Goal: Transaction & Acquisition: Purchase product/service

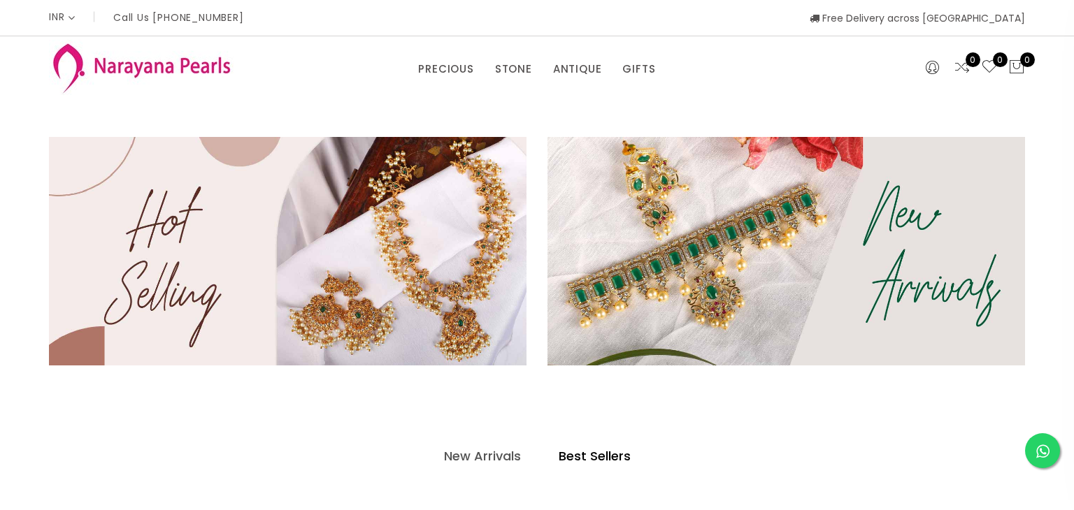
select select "INR"
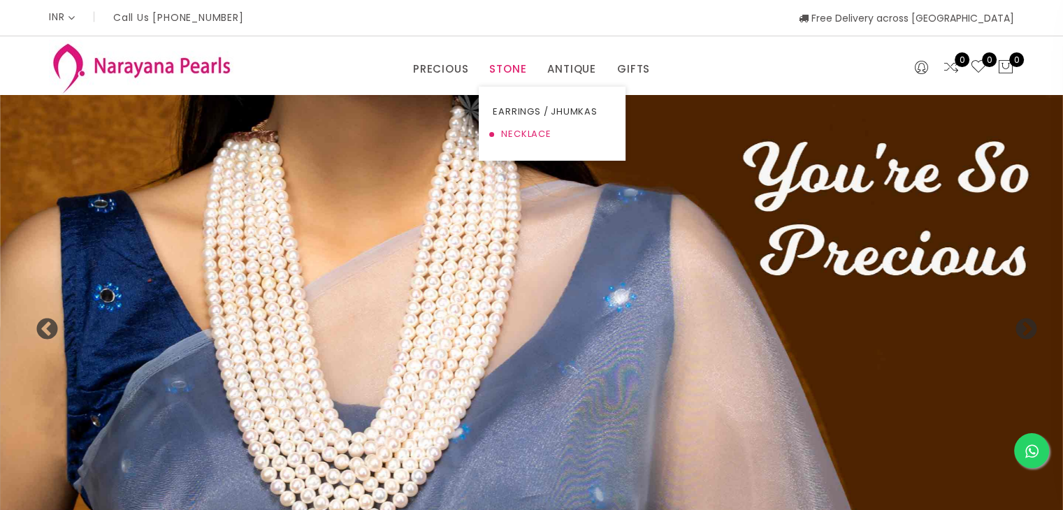
click at [516, 139] on link "NECKLACE" at bounding box center [552, 134] width 119 height 22
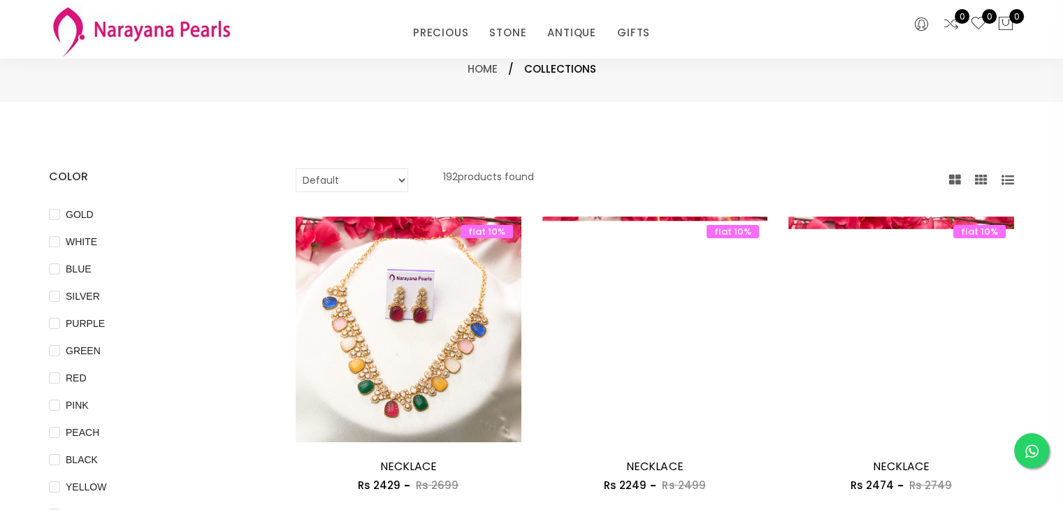
scroll to position [46, 0]
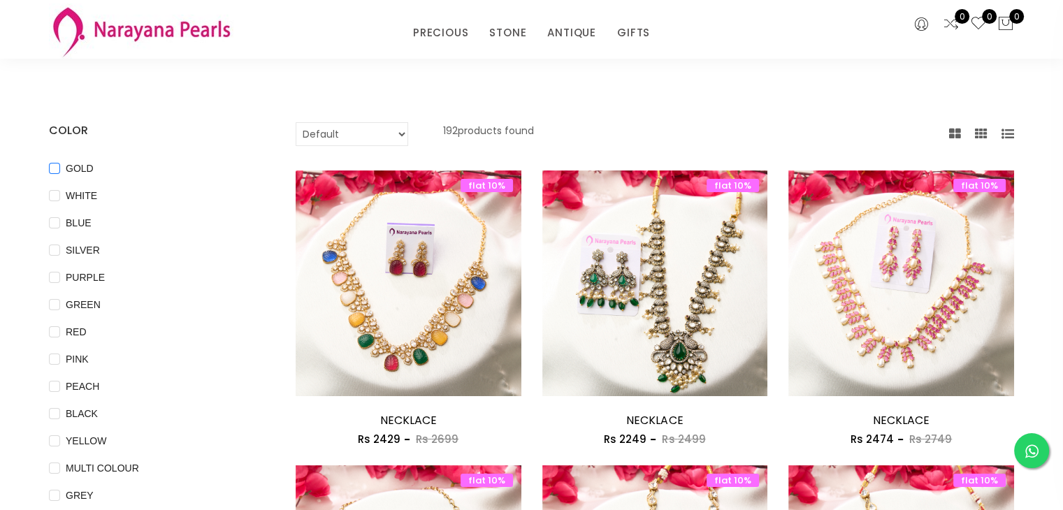
click at [53, 168] on input "GOLD" at bounding box center [54, 178] width 11 height 31
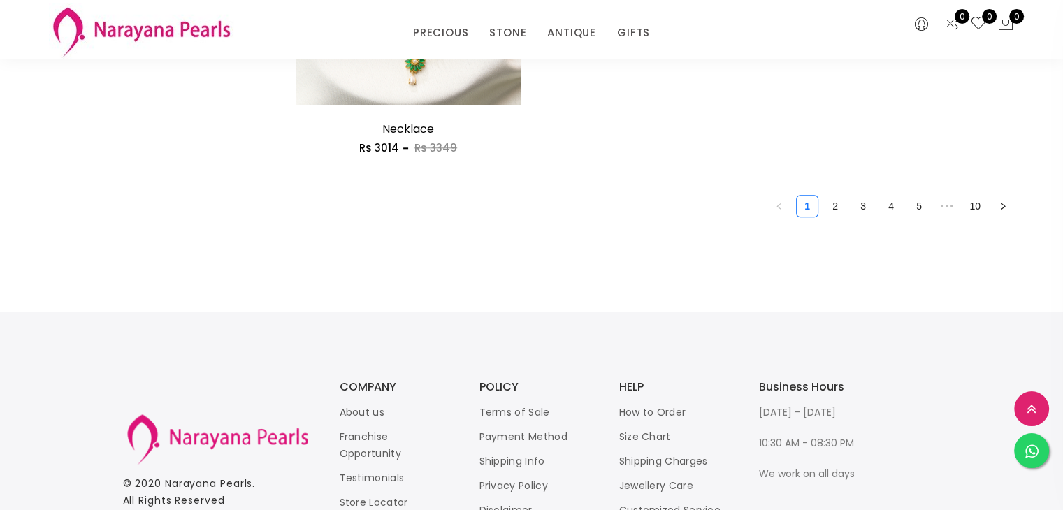
scroll to position [1521, 0]
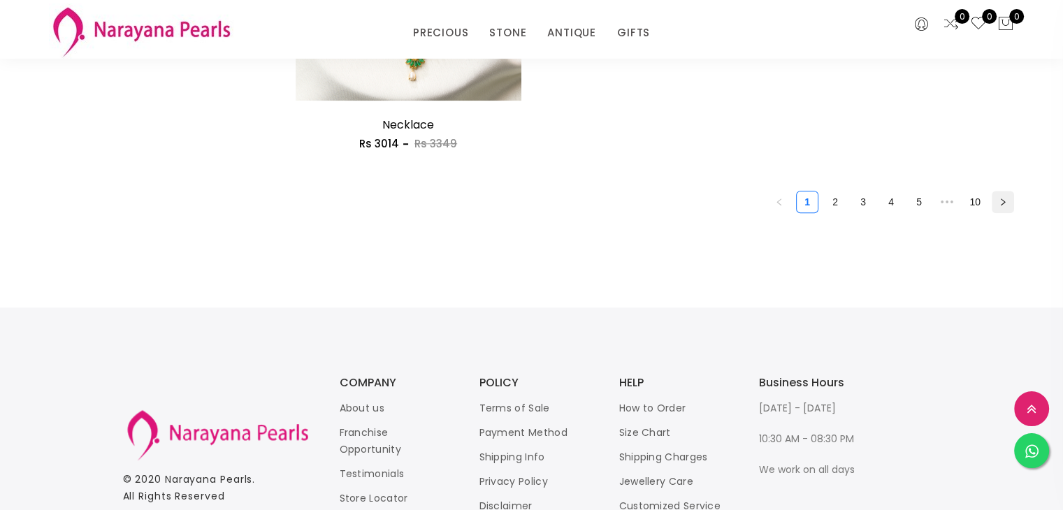
click at [1004, 199] on icon "right" at bounding box center [1003, 201] width 4 height 7
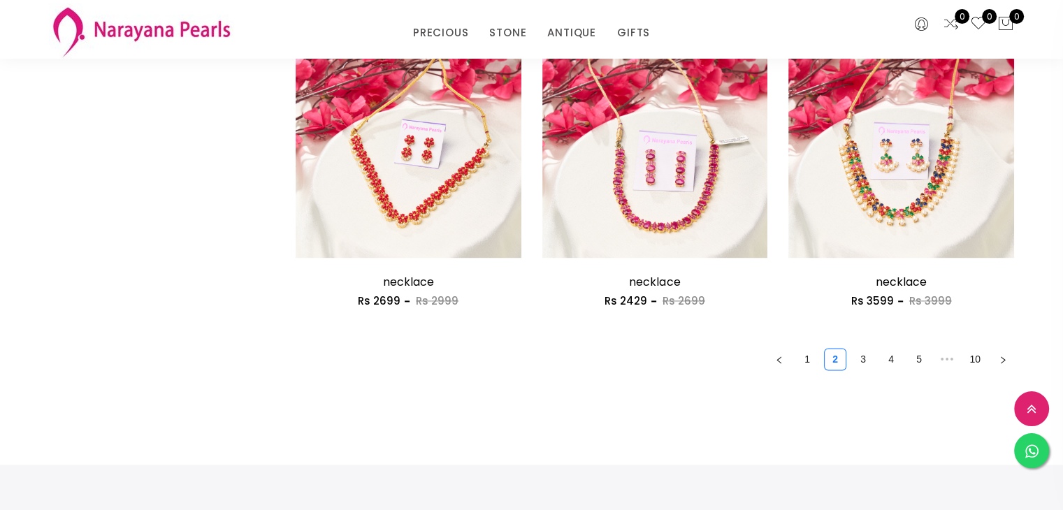
scroll to position [1954, 0]
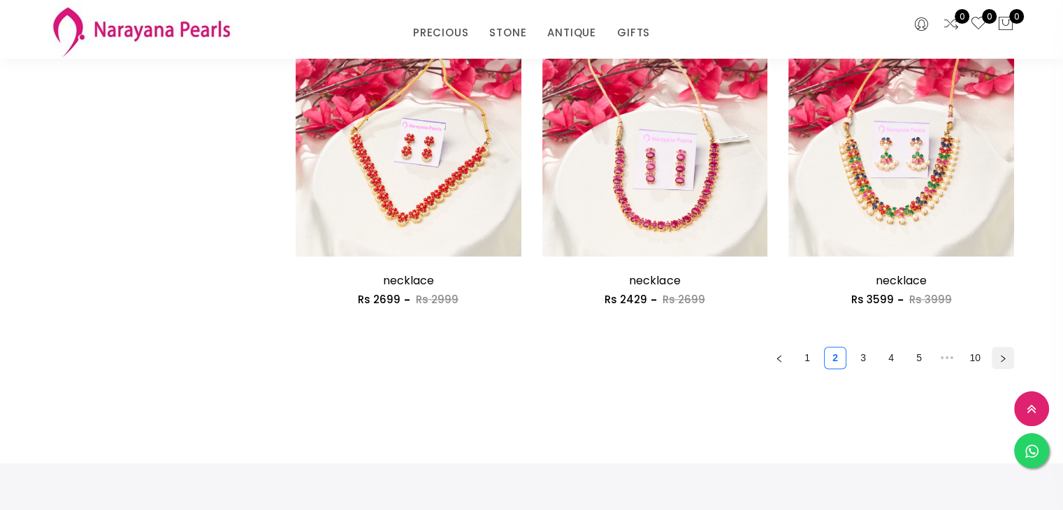
click at [1004, 361] on button "button" at bounding box center [1003, 358] width 22 height 22
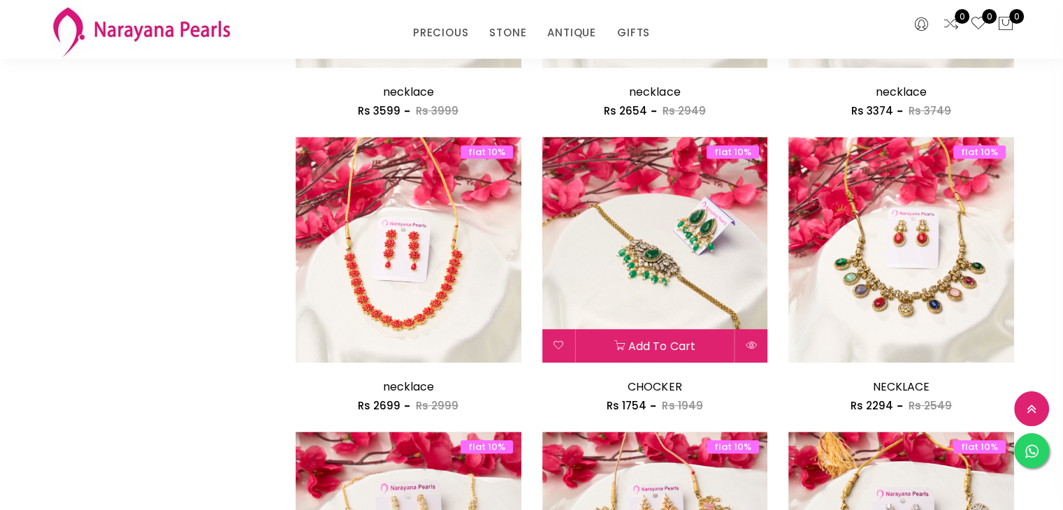
scroll to position [963, 0]
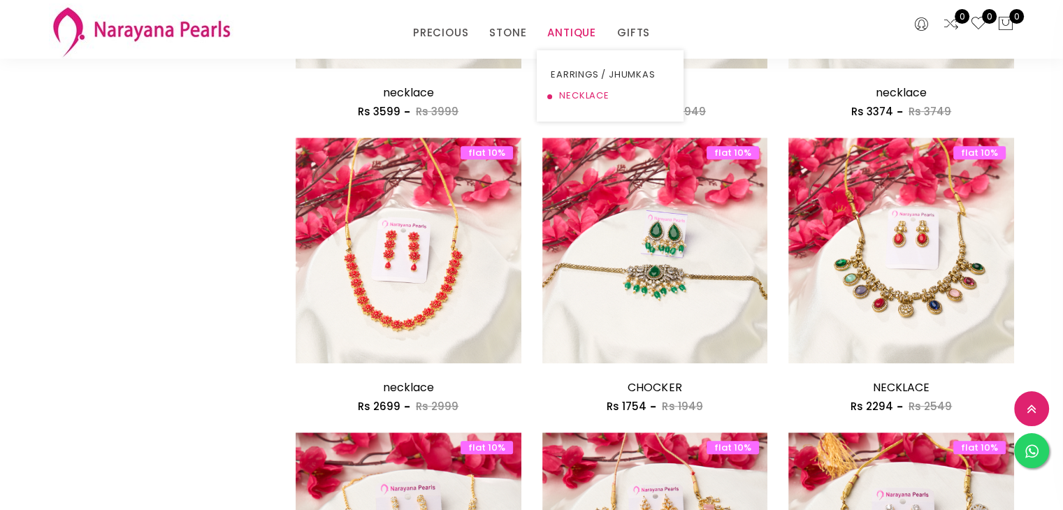
click at [571, 88] on link "NECKLACE" at bounding box center [610, 95] width 119 height 21
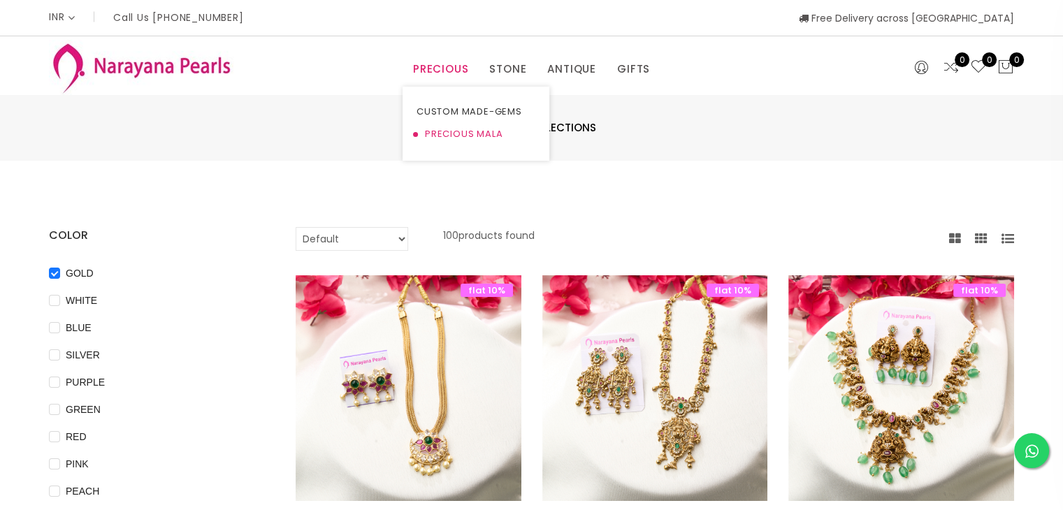
click at [445, 132] on link "PRECIOUS MALA" at bounding box center [476, 134] width 119 height 22
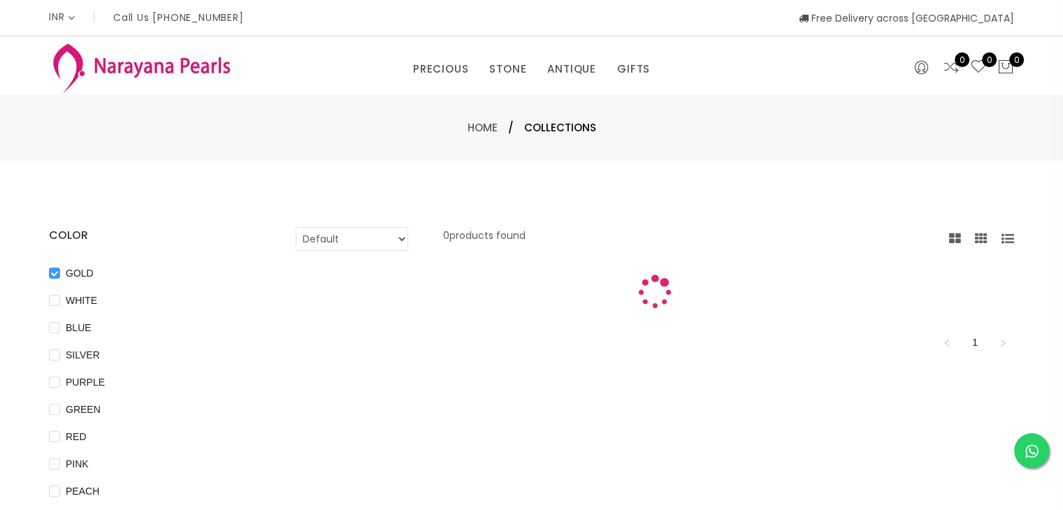
click at [53, 269] on input "GOLD" at bounding box center [54, 283] width 11 height 31
checkbox input "false"
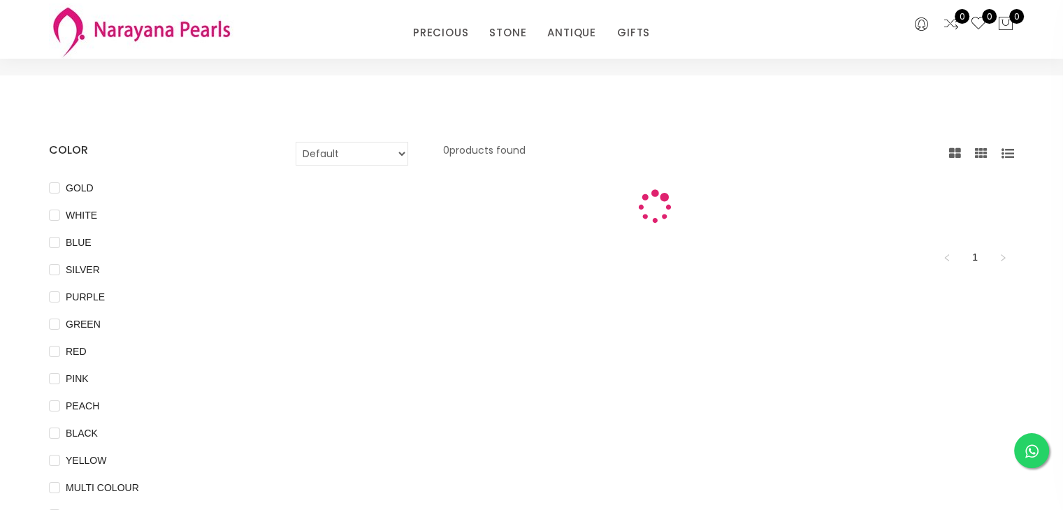
scroll to position [26, 0]
click at [120, 26] on img at bounding box center [141, 30] width 185 height 55
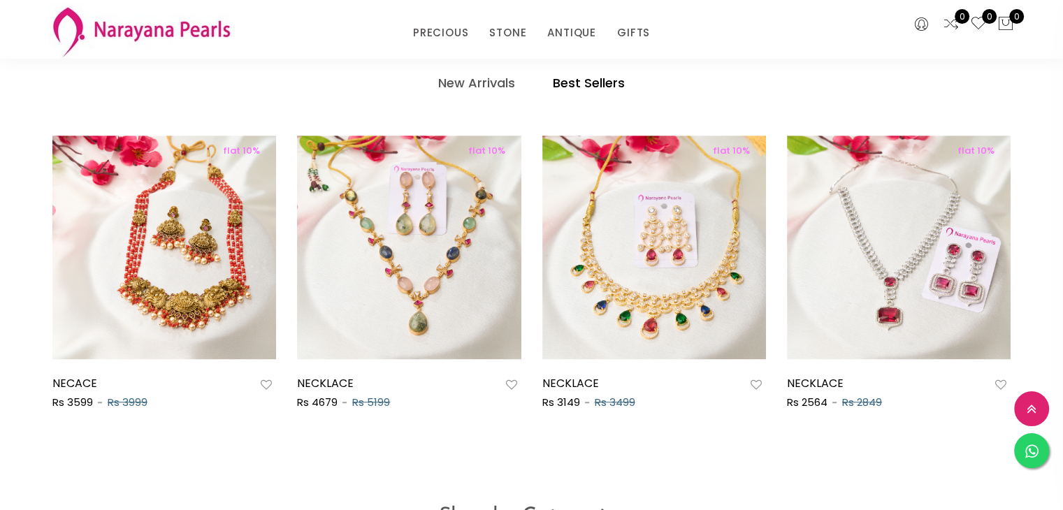
scroll to position [759, 0]
